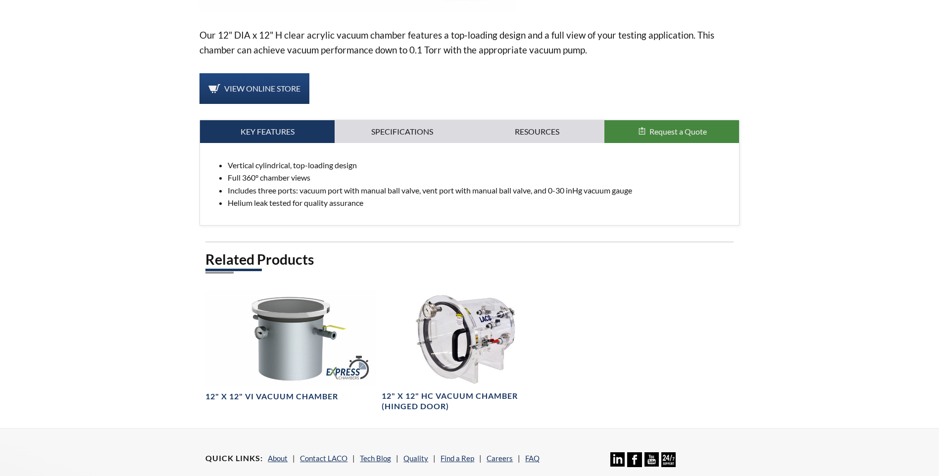
select select "Language Translate Widget"
click at [396, 120] on link "Specifications" at bounding box center [402, 131] width 135 height 23
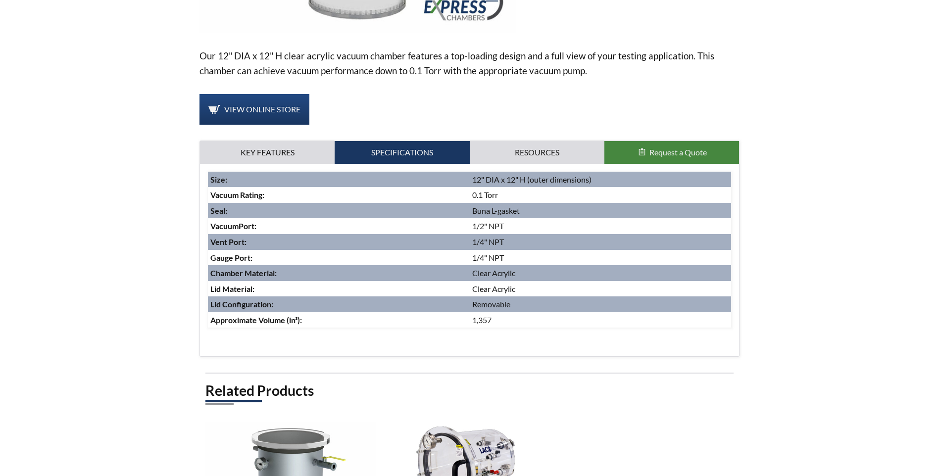
scroll to position [330, 0]
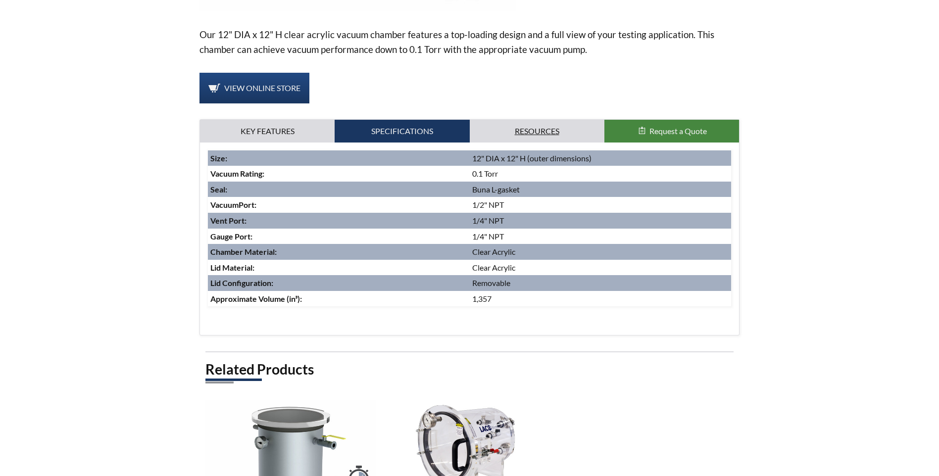
click at [541, 120] on link "Resources" at bounding box center [537, 131] width 135 height 23
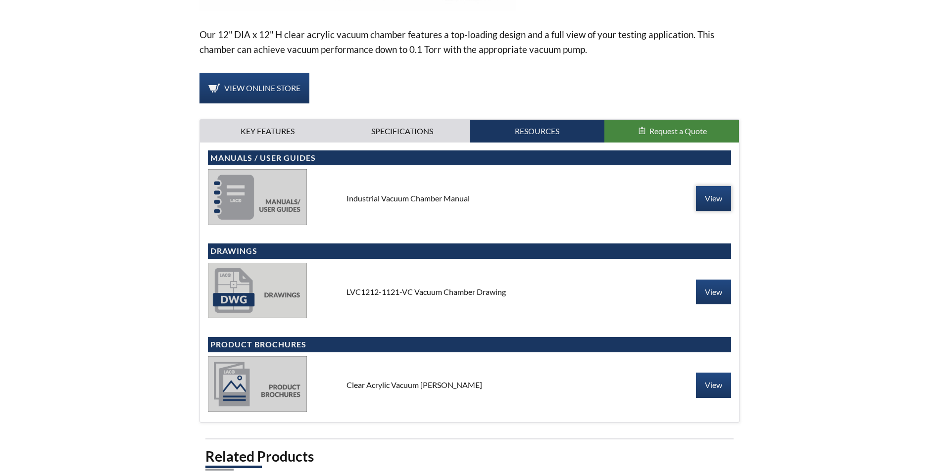
click at [716, 186] on link "View" at bounding box center [713, 198] width 35 height 25
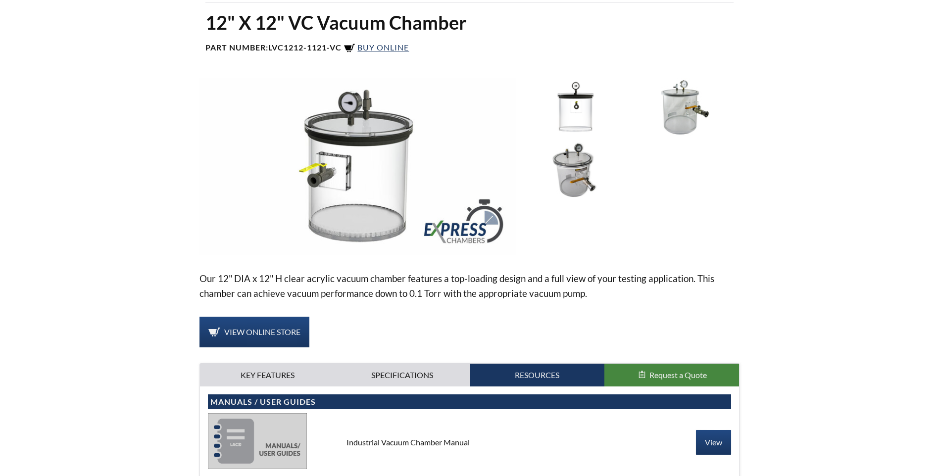
scroll to position [83, 0]
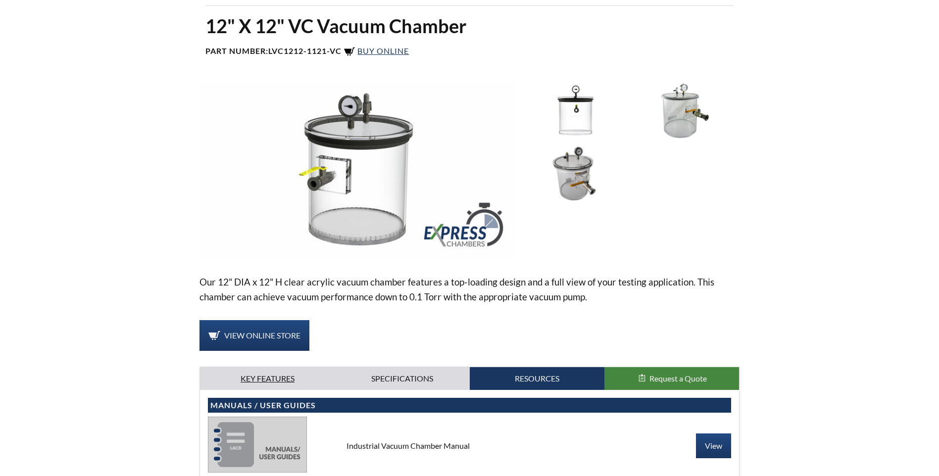
click at [263, 367] on link "Key Features" at bounding box center [267, 378] width 135 height 23
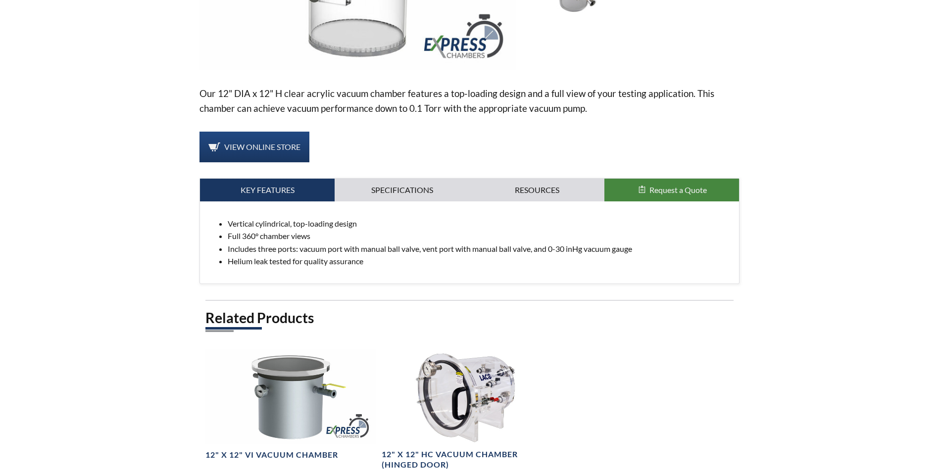
scroll to position [247, 0]
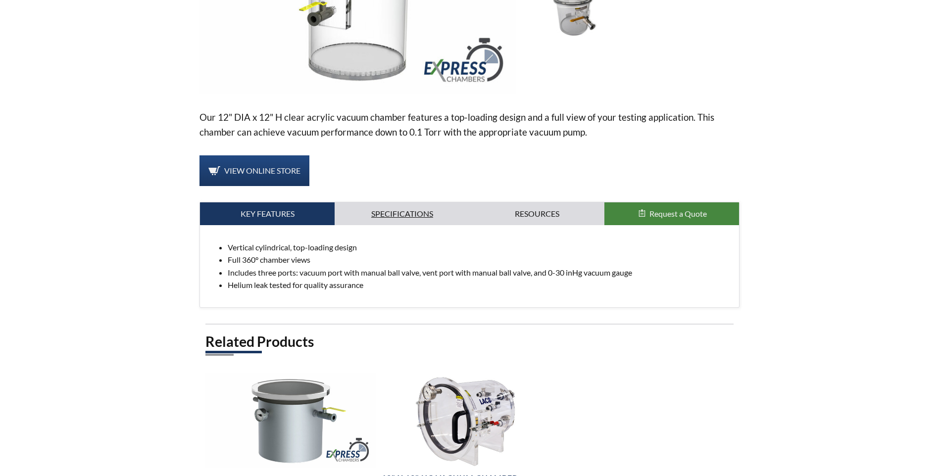
click at [387, 204] on link "Specifications" at bounding box center [402, 213] width 135 height 23
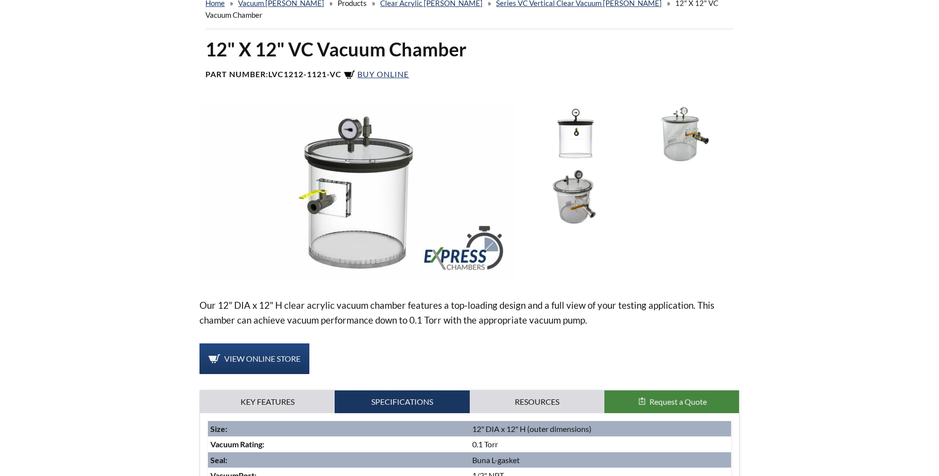
scroll to position [83, 0]
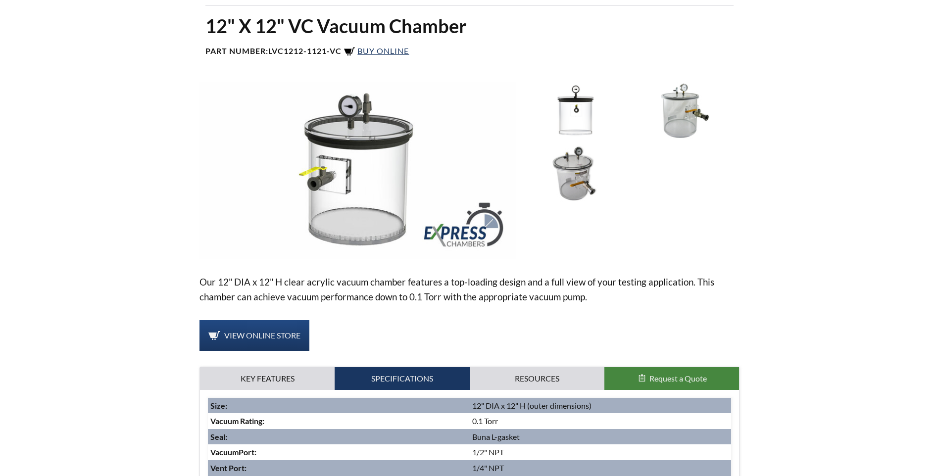
click at [584, 165] on img at bounding box center [575, 174] width 103 height 58
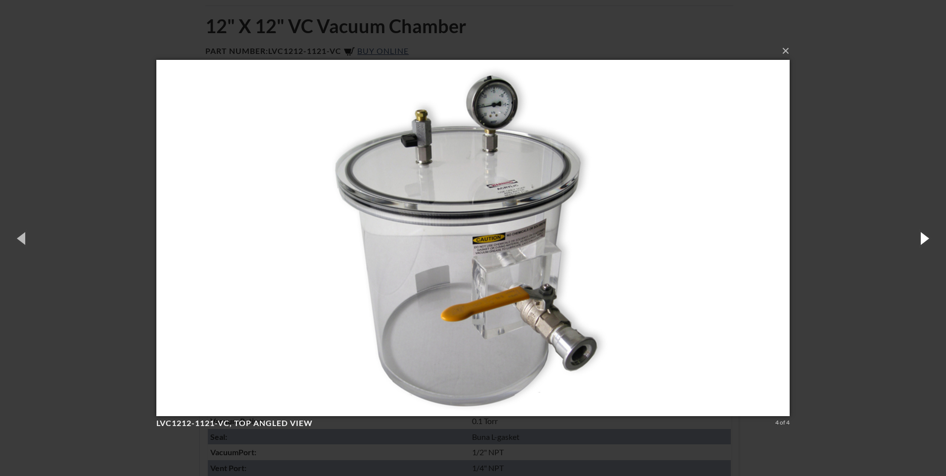
click at [934, 237] on button "button" at bounding box center [924, 238] width 45 height 54
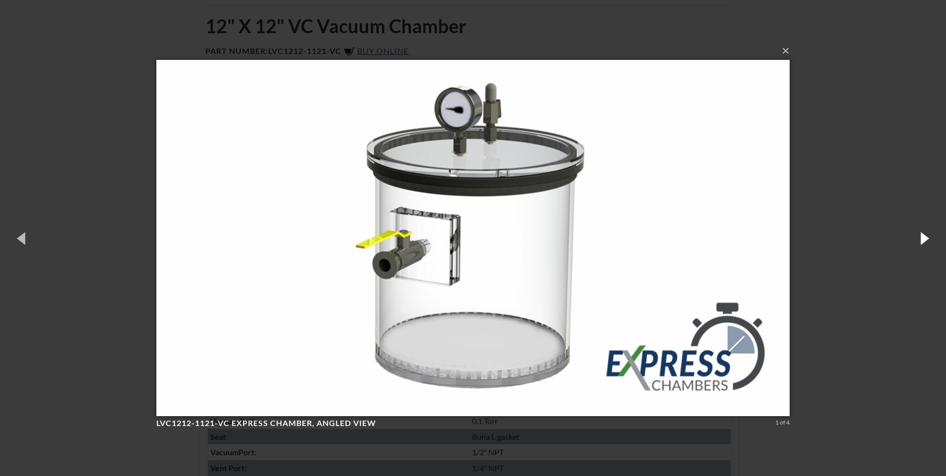
click at [932, 237] on button "button" at bounding box center [924, 238] width 45 height 54
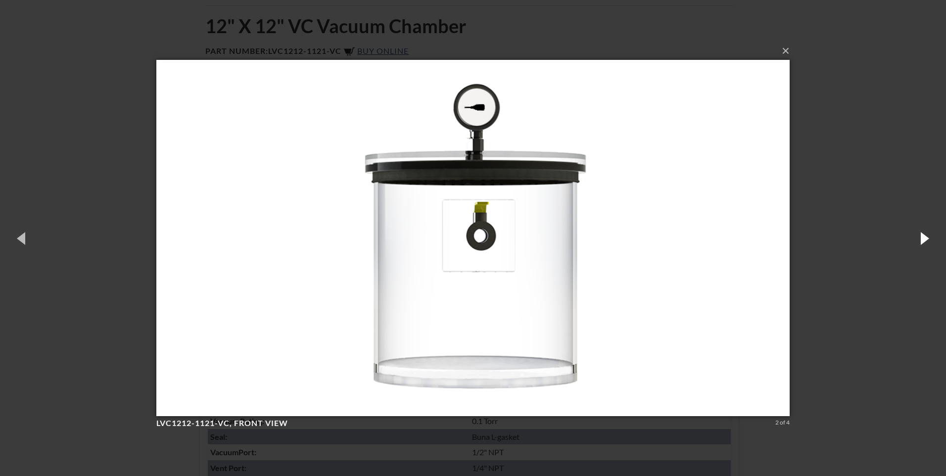
click at [931, 236] on button "button" at bounding box center [924, 238] width 45 height 54
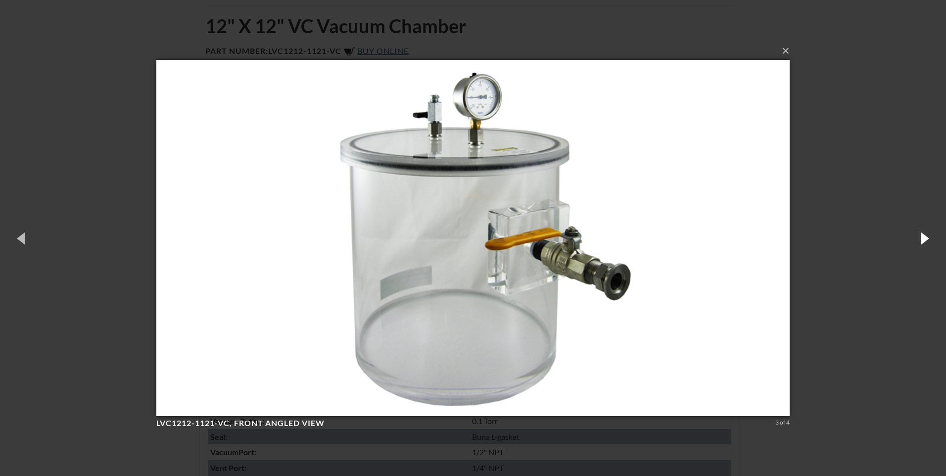
click at [925, 235] on button "button" at bounding box center [924, 238] width 45 height 54
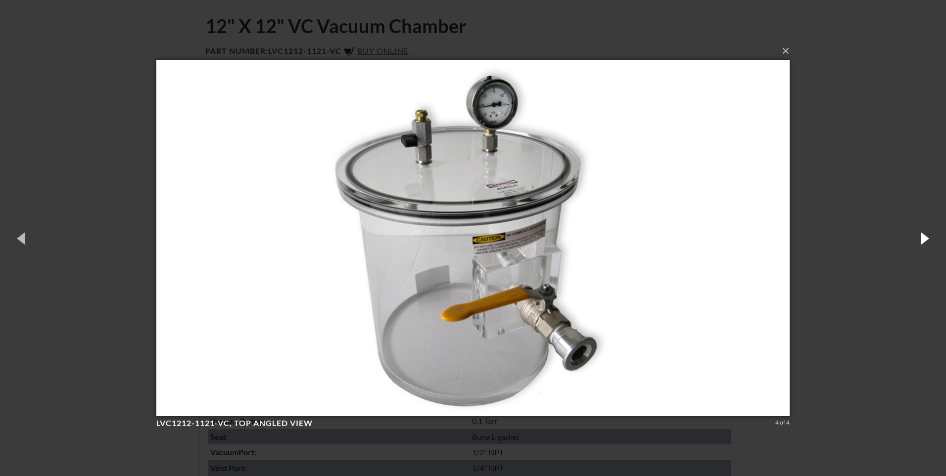
click at [925, 235] on button "button" at bounding box center [924, 238] width 45 height 54
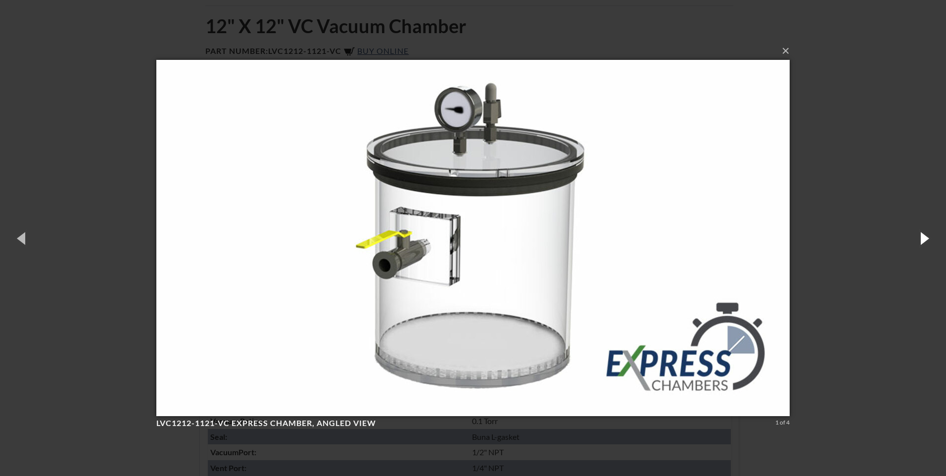
click at [925, 235] on button "button" at bounding box center [924, 238] width 45 height 54
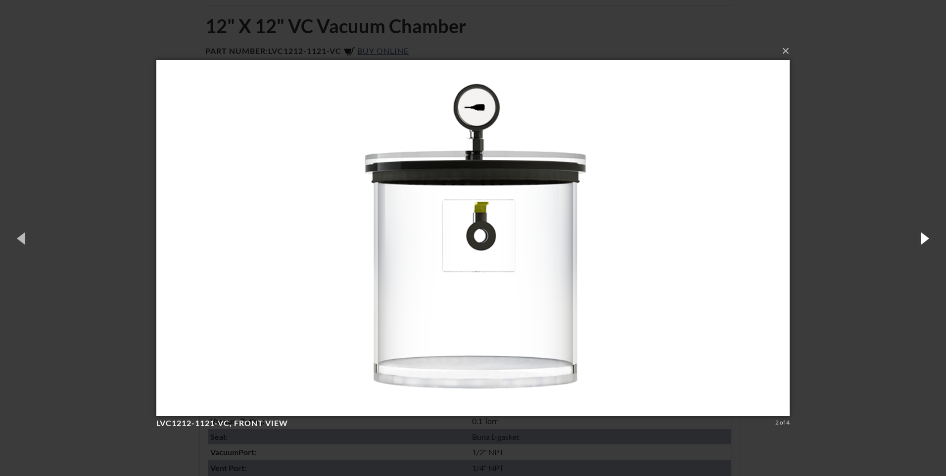
click at [925, 235] on button "button" at bounding box center [924, 238] width 45 height 54
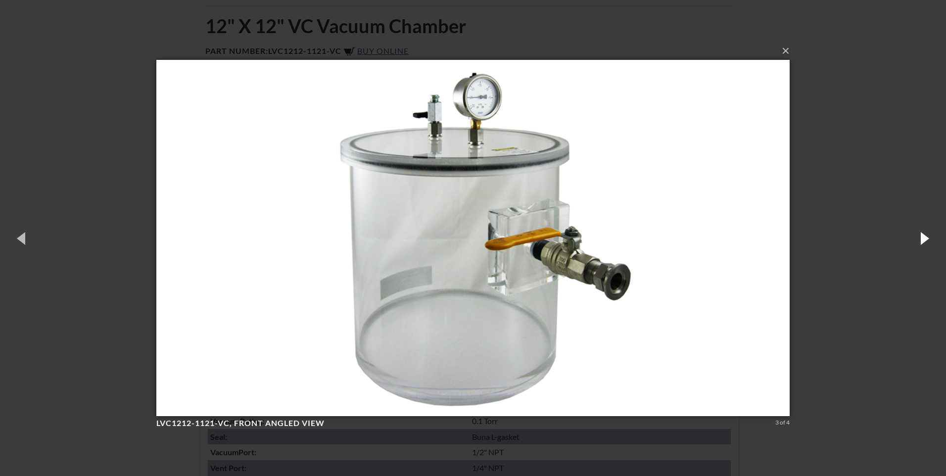
click at [925, 235] on button "button" at bounding box center [924, 238] width 45 height 54
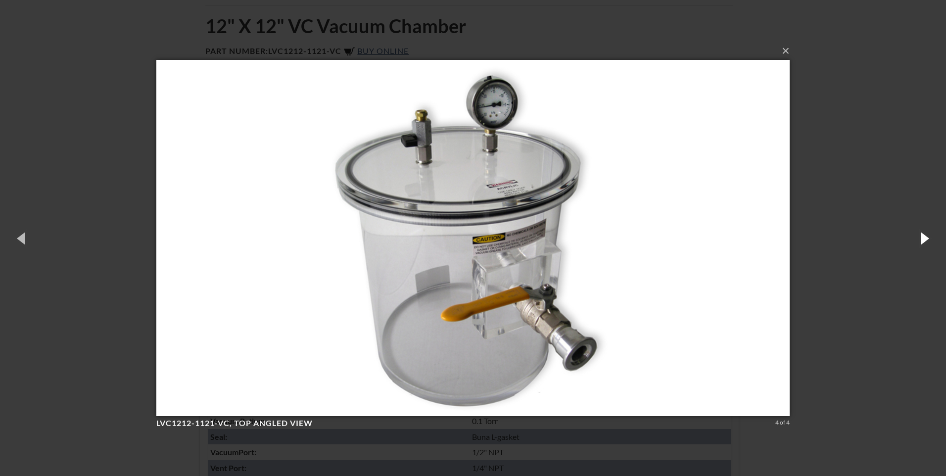
click at [914, 237] on button "button" at bounding box center [924, 238] width 45 height 54
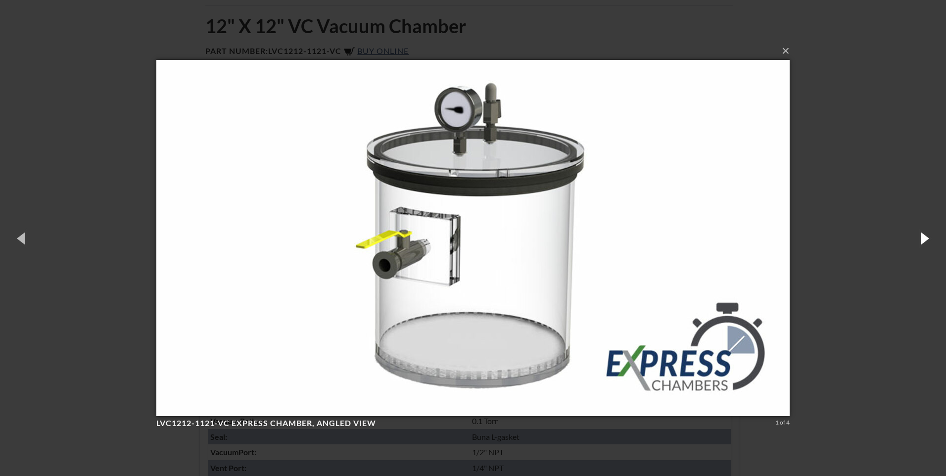
click at [914, 238] on button "button" at bounding box center [924, 238] width 45 height 54
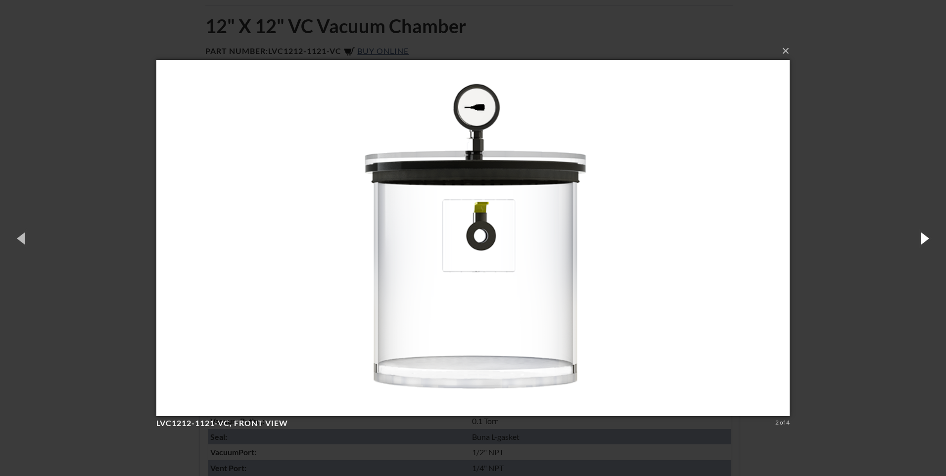
click at [914, 238] on button "button" at bounding box center [924, 238] width 45 height 54
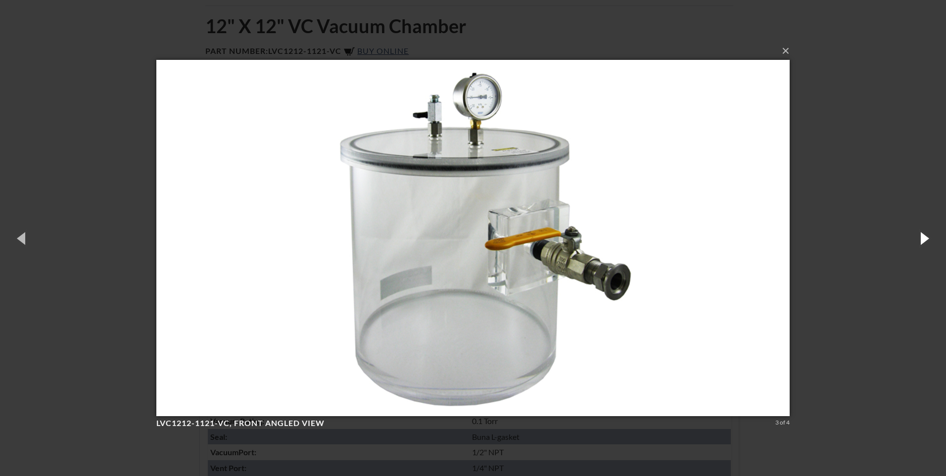
click at [914, 238] on button "button" at bounding box center [924, 238] width 45 height 54
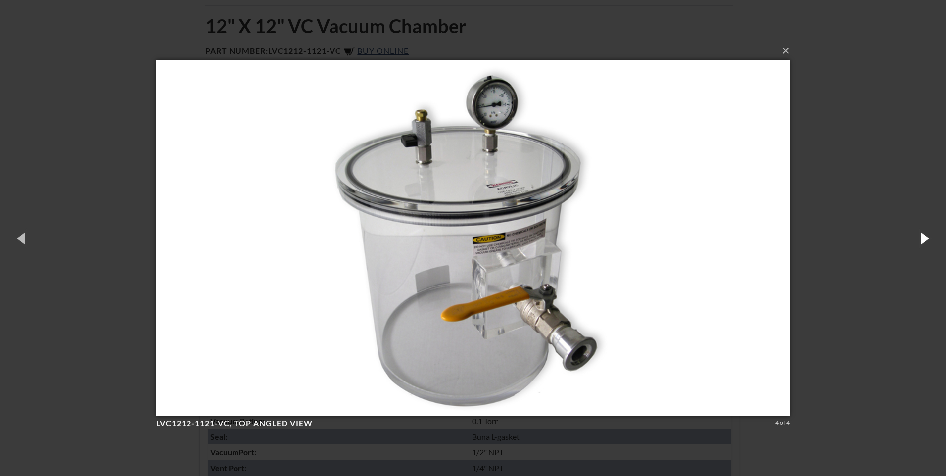
click at [914, 238] on button "button" at bounding box center [924, 238] width 45 height 54
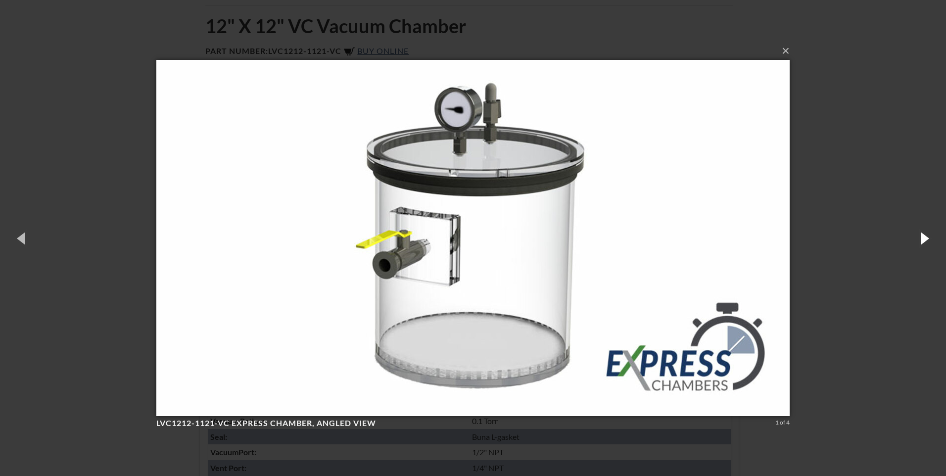
click at [914, 238] on button "button" at bounding box center [924, 238] width 45 height 54
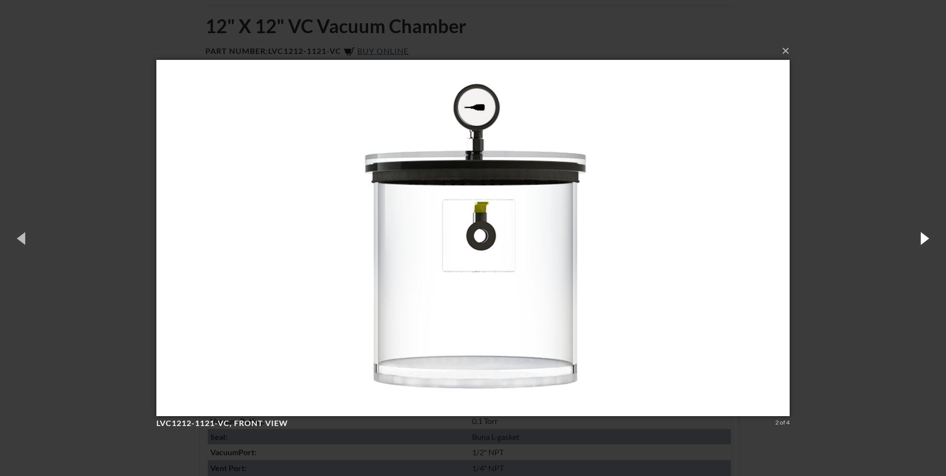
click at [914, 238] on button "button" at bounding box center [924, 238] width 45 height 54
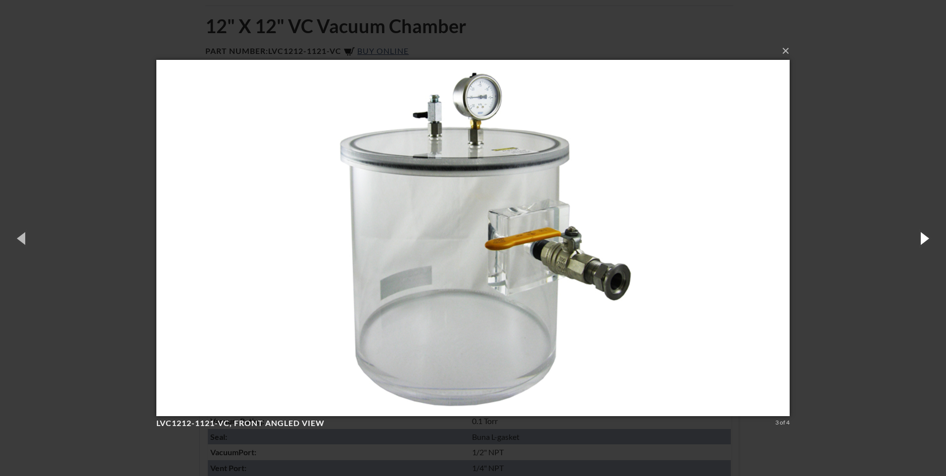
click at [914, 238] on button "button" at bounding box center [924, 238] width 45 height 54
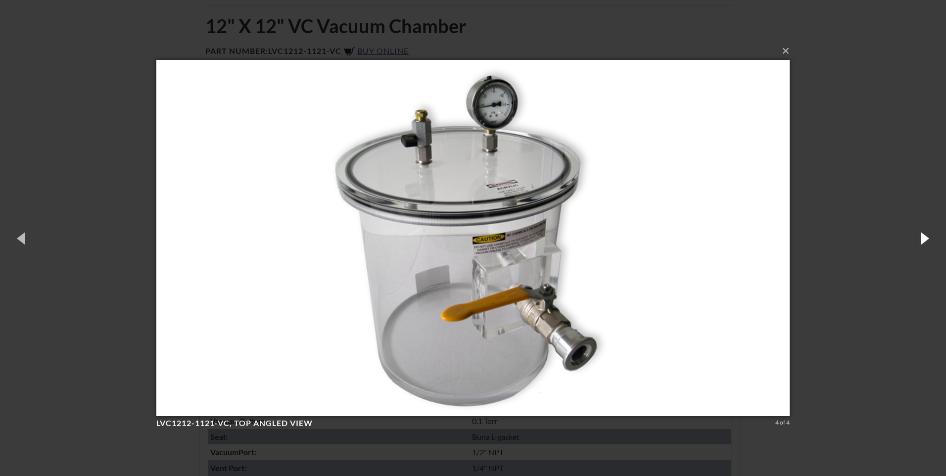
click at [914, 238] on button "button" at bounding box center [924, 238] width 45 height 54
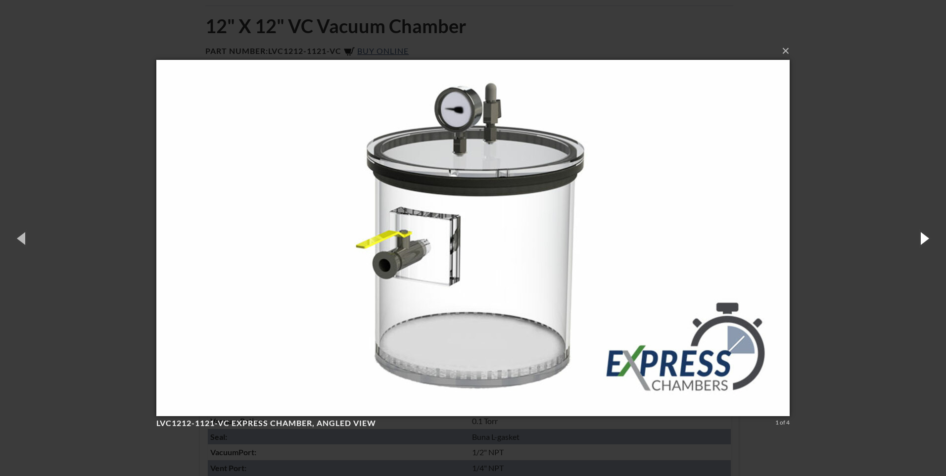
click at [921, 239] on button "button" at bounding box center [924, 238] width 45 height 54
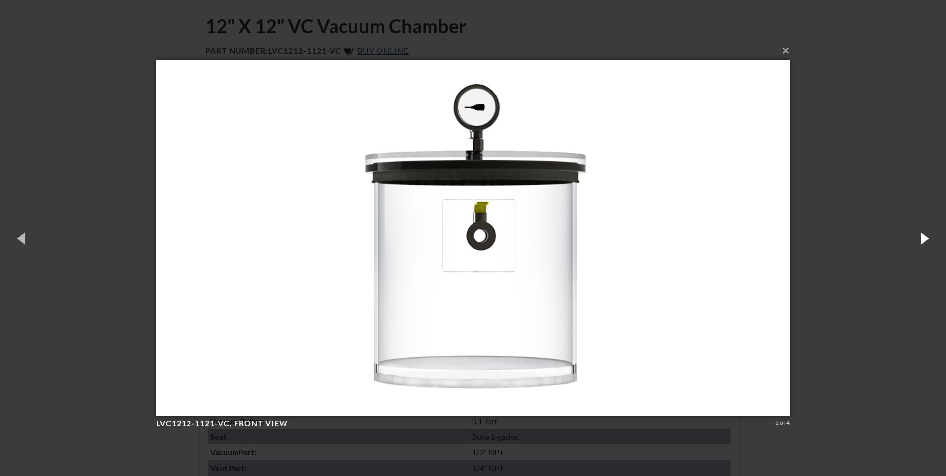
click at [921, 239] on button "button" at bounding box center [924, 238] width 45 height 54
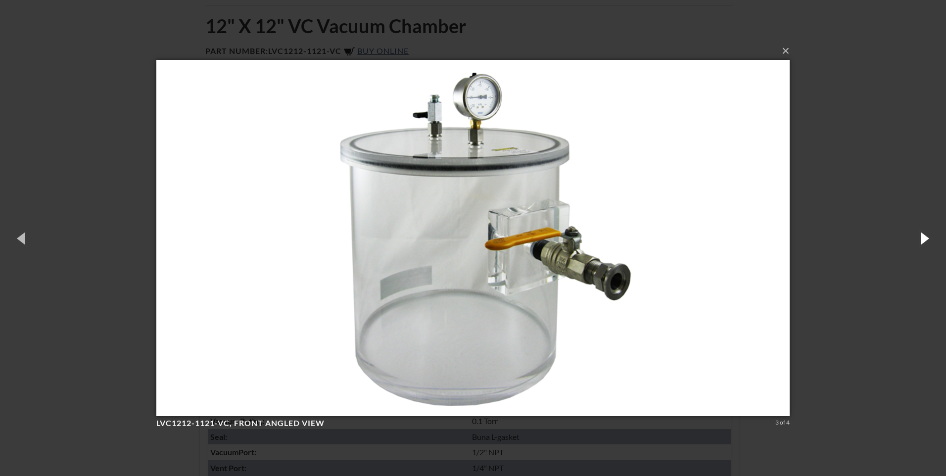
click at [921, 239] on button "button" at bounding box center [924, 238] width 45 height 54
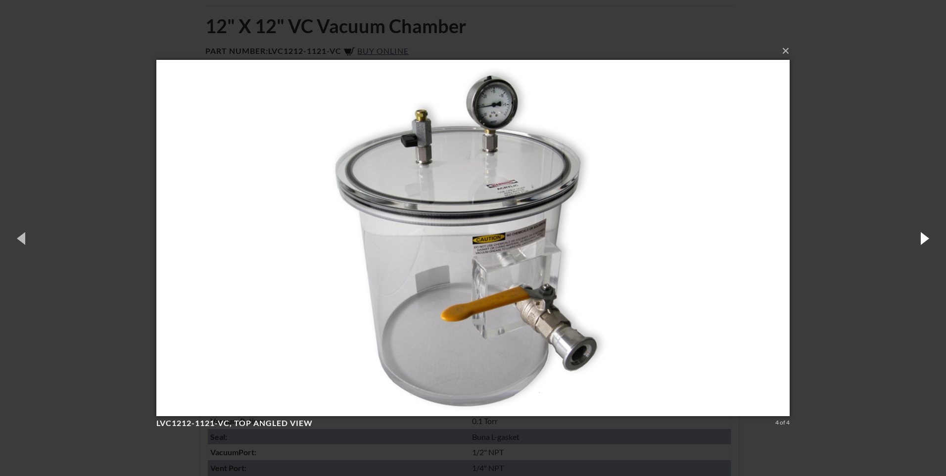
click at [921, 239] on button "button" at bounding box center [924, 238] width 45 height 54
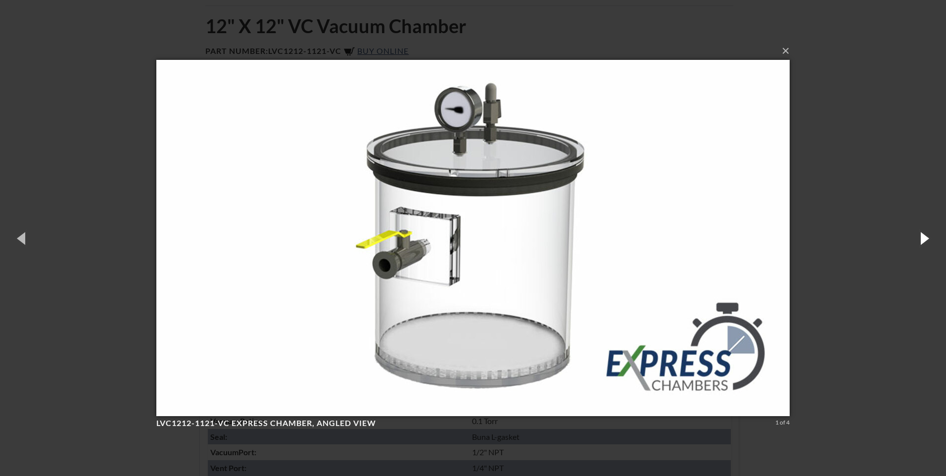
click at [921, 239] on button "button" at bounding box center [924, 238] width 45 height 54
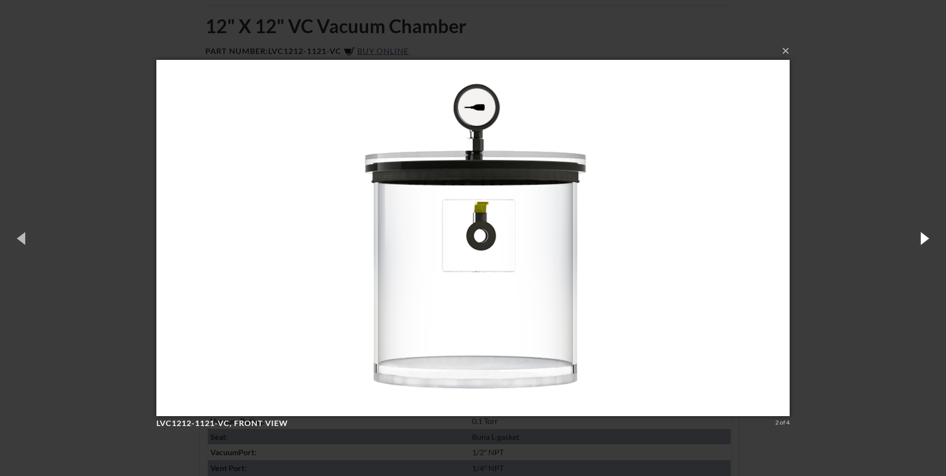
click at [921, 239] on button "button" at bounding box center [924, 238] width 45 height 54
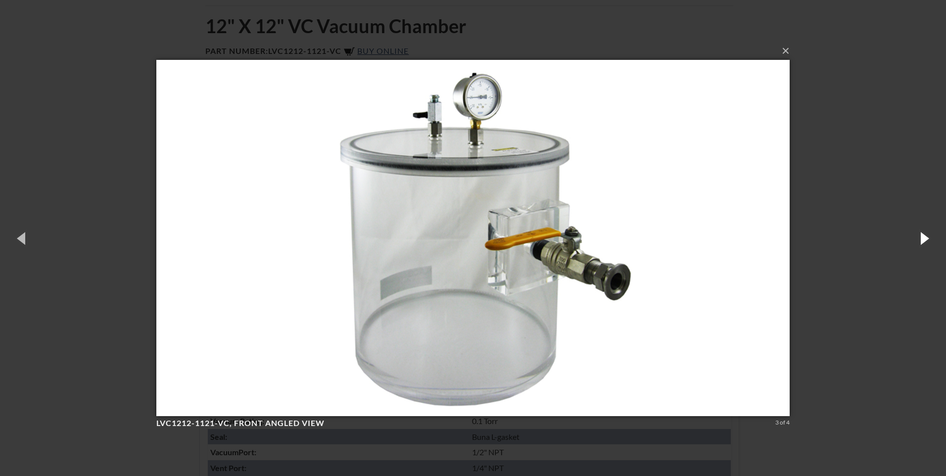
click at [921, 239] on button "button" at bounding box center [924, 238] width 45 height 54
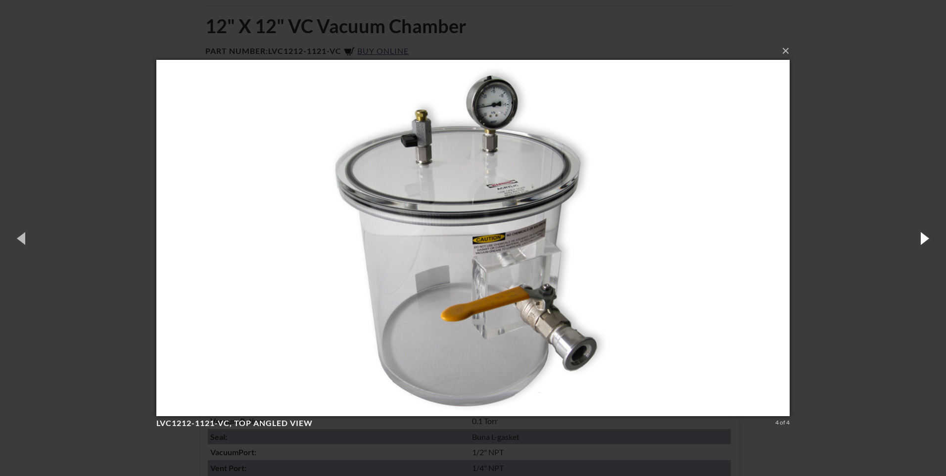
click at [922, 242] on button "button" at bounding box center [924, 238] width 45 height 54
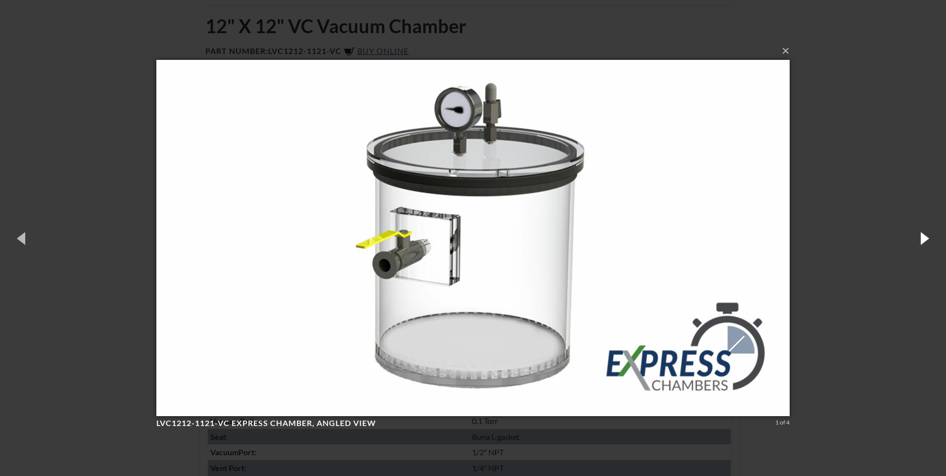
click at [922, 242] on button "button" at bounding box center [924, 238] width 45 height 54
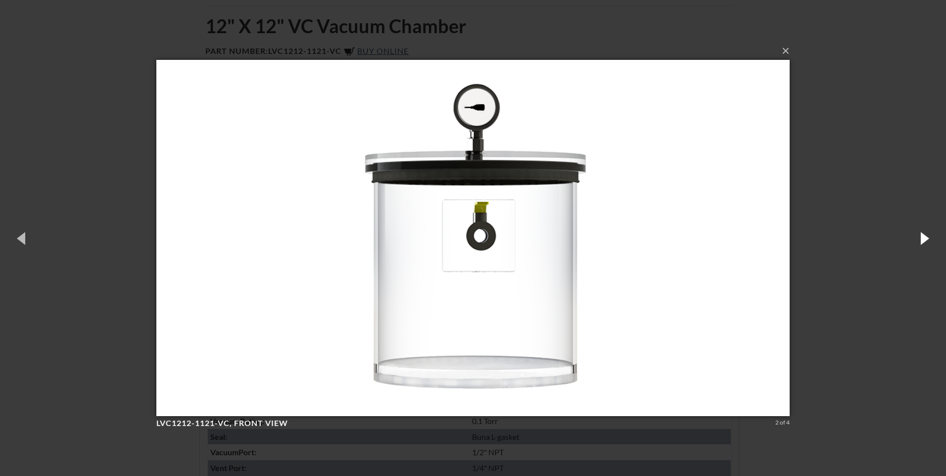
click at [922, 242] on button "button" at bounding box center [924, 238] width 45 height 54
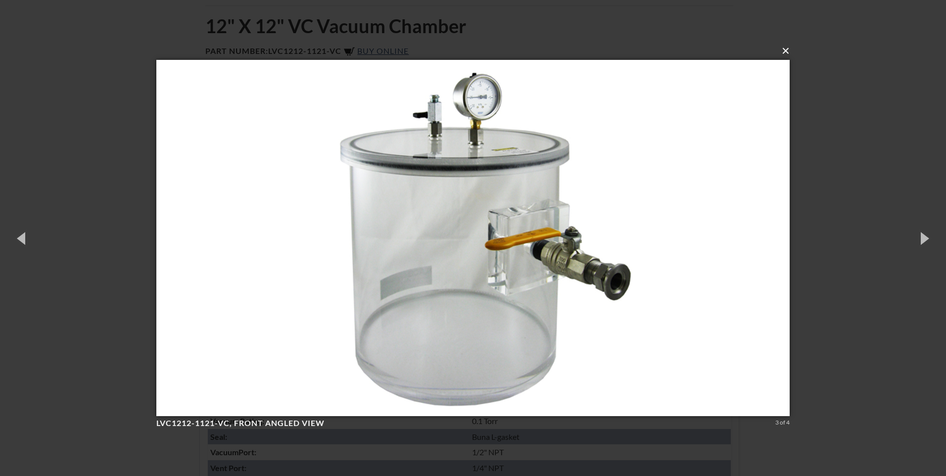
click at [786, 52] on button "×" at bounding box center [476, 51] width 634 height 22
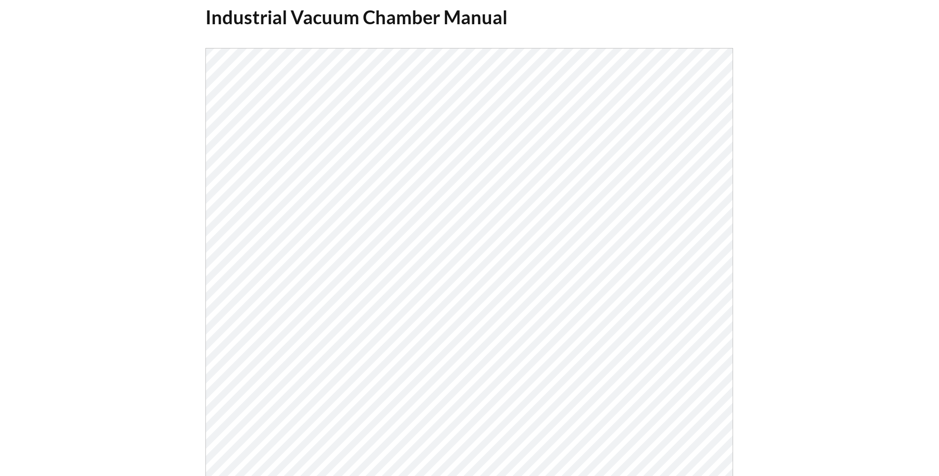
scroll to position [165, 0]
